Goal: Transaction & Acquisition: Subscribe to service/newsletter

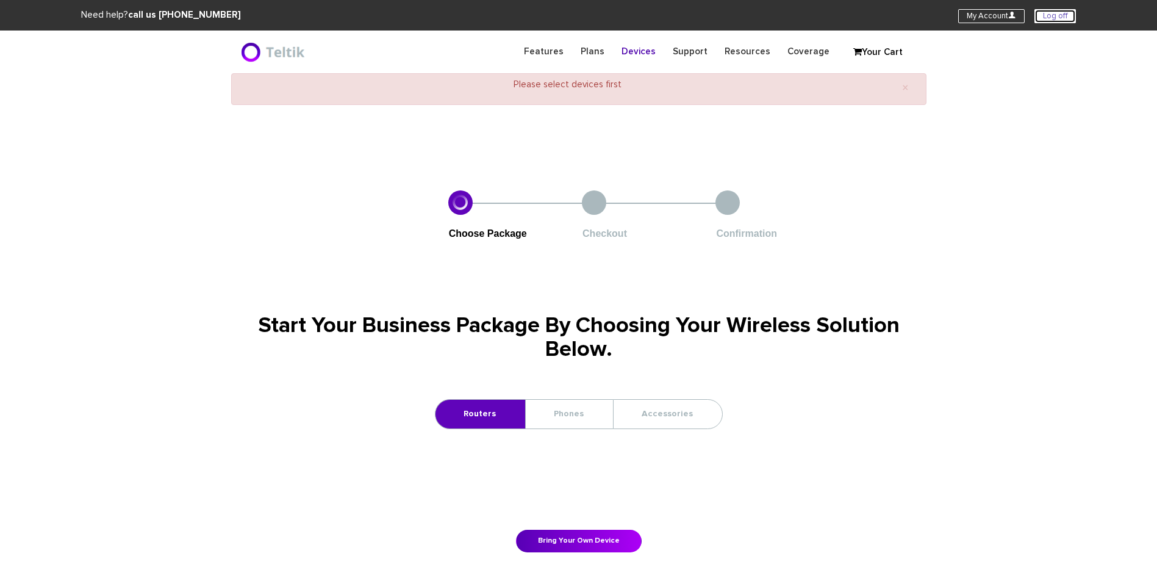
click at [1059, 15] on link "Log off" at bounding box center [1055, 16] width 41 height 14
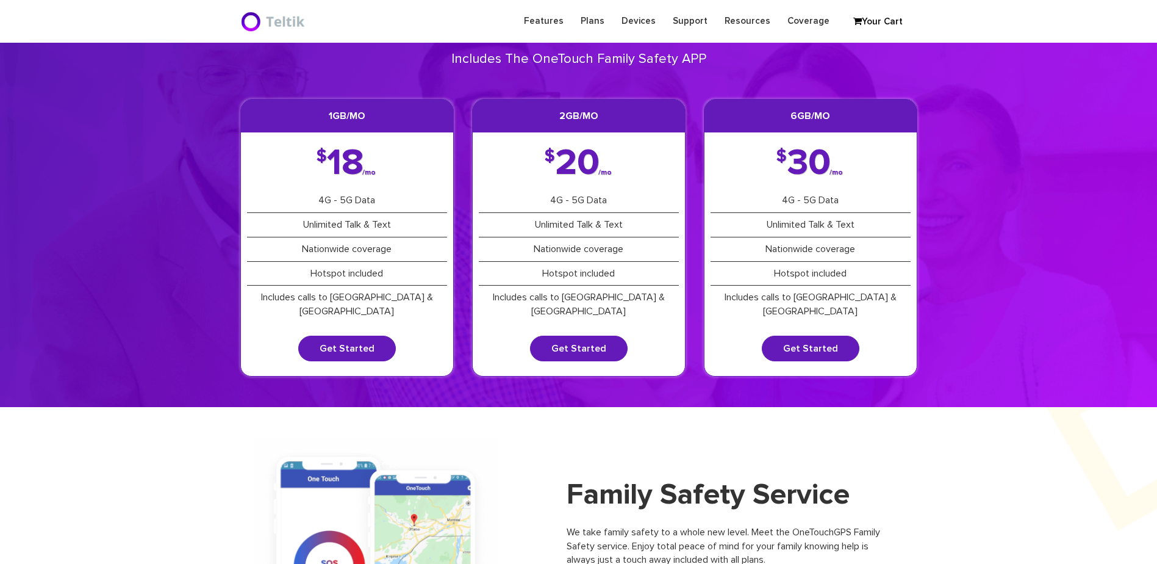
scroll to position [122, 0]
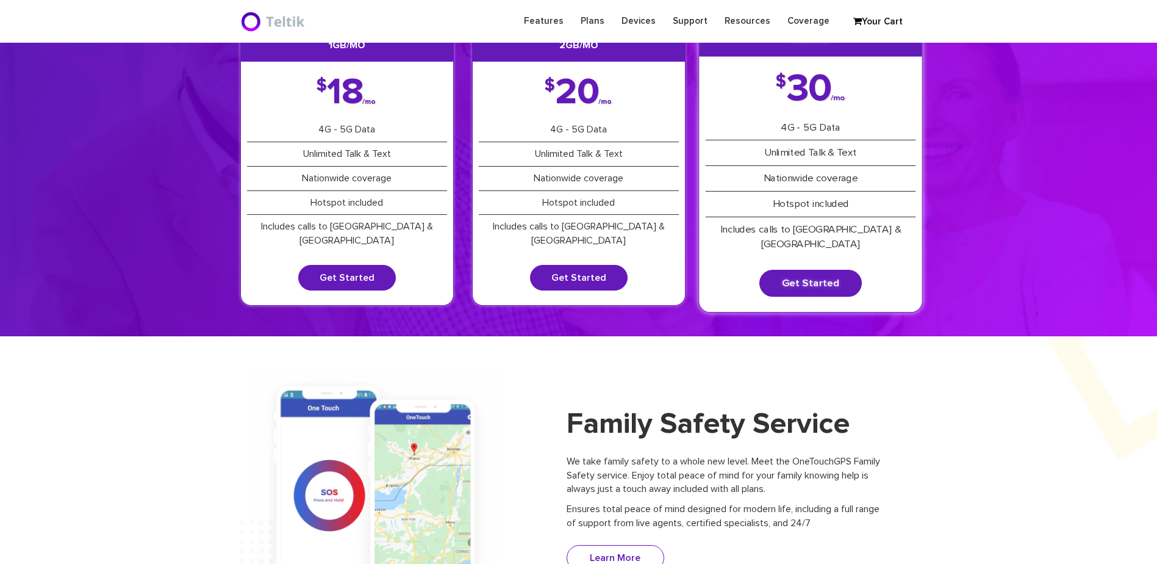
click at [826, 253] on div "6GB/mo $ 30 /mo 4G - 5G Data Unlimited Talk & Text Nationwide coverage Hotspot …" at bounding box center [811, 166] width 225 height 291
click at [830, 272] on link "Get Started" at bounding box center [811, 283] width 103 height 27
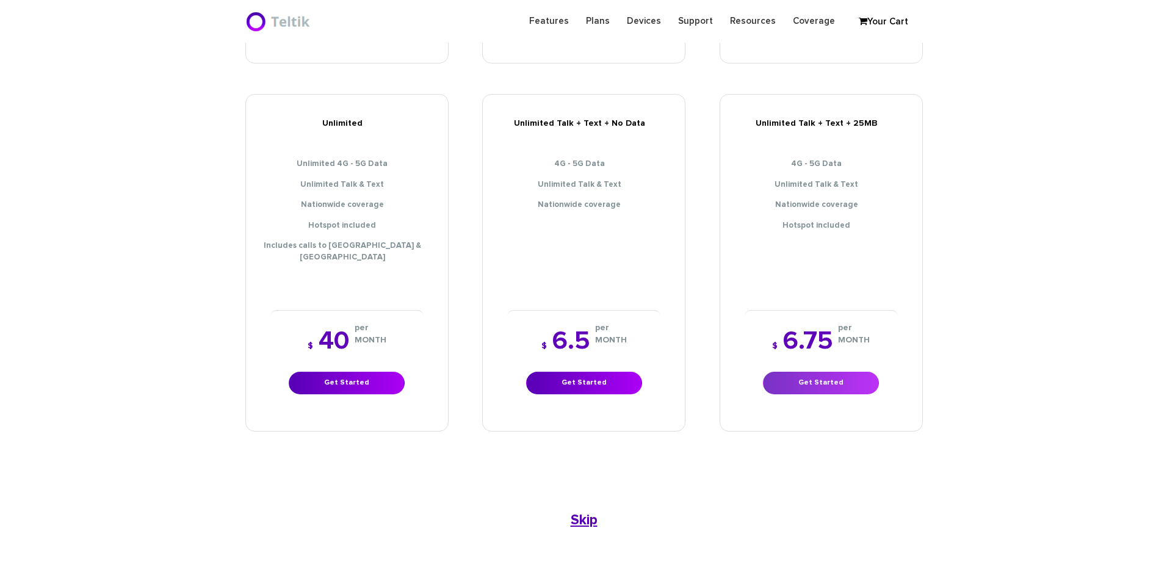
scroll to position [549, 0]
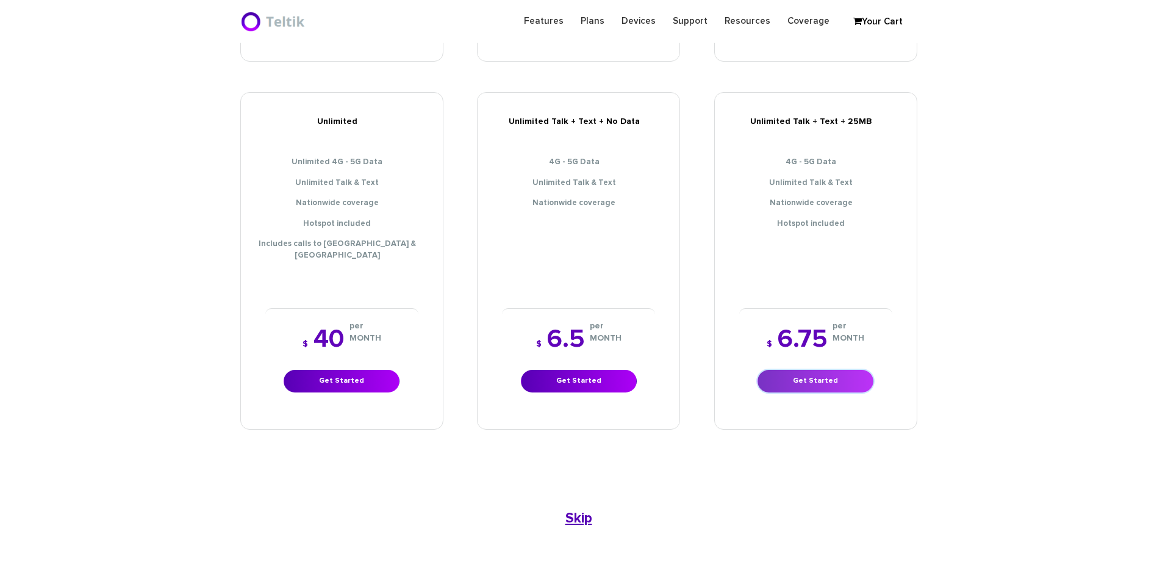
click at [816, 370] on link "Get Started" at bounding box center [816, 381] width 116 height 23
